Goal: Find specific page/section: Find specific page/section

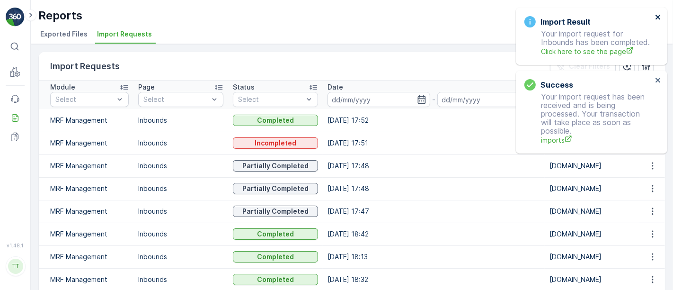
click at [656, 17] on icon "close" at bounding box center [658, 17] width 7 height 8
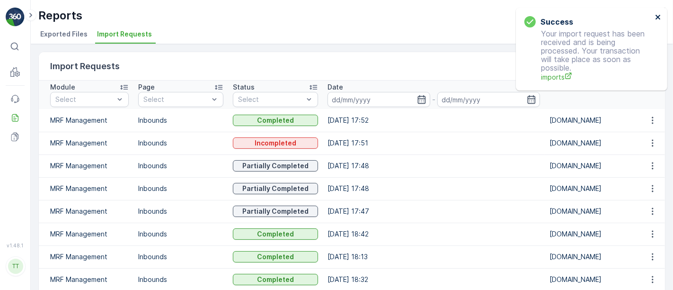
click at [659, 15] on icon "close" at bounding box center [658, 17] width 7 height 8
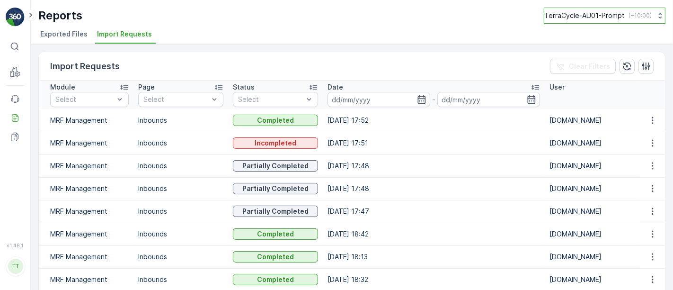
click at [592, 14] on p "TerraCycle-AU01-Prompt" at bounding box center [585, 15] width 81 height 9
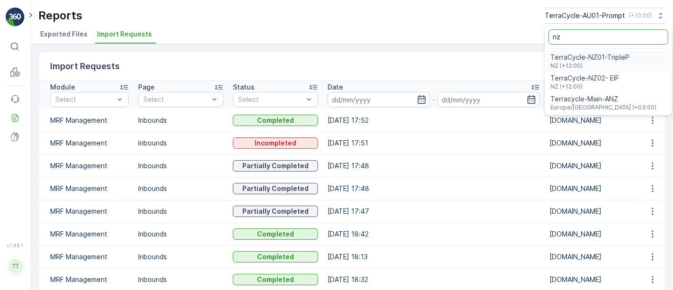
type input "nz"
click at [580, 58] on span "TerraCycle-NZ01-TripleP" at bounding box center [590, 57] width 79 height 9
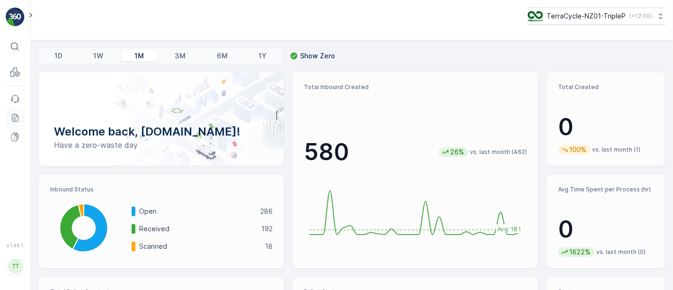
click at [12, 117] on icon at bounding box center [15, 118] width 7 height 8
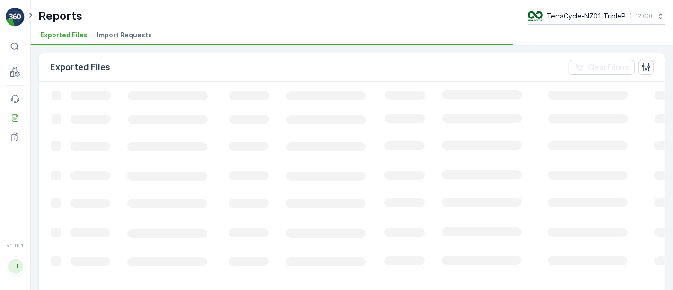
click at [124, 31] on span "Import Requests" at bounding box center [124, 34] width 55 height 9
